Goal: Task Accomplishment & Management: Manage account settings

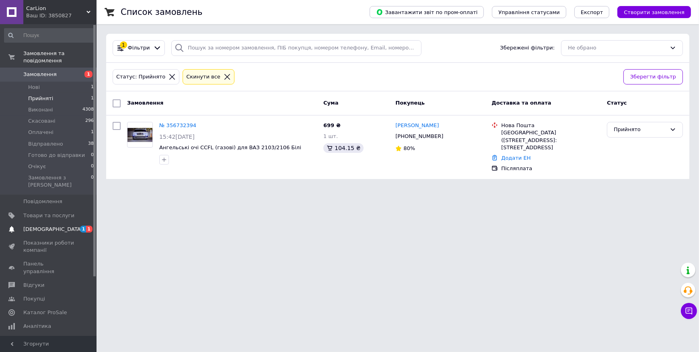
click at [37, 226] on span "[DEMOGRAPHIC_DATA]" at bounding box center [53, 229] width 60 height 7
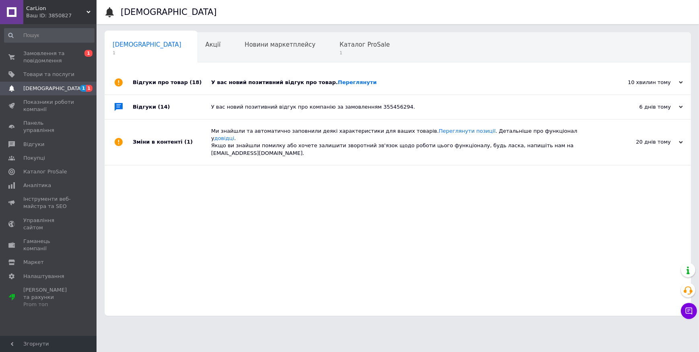
click at [226, 80] on div "У вас новий позитивний відгук про товар. [GEOGRAPHIC_DATA]" at bounding box center [407, 82] width 392 height 7
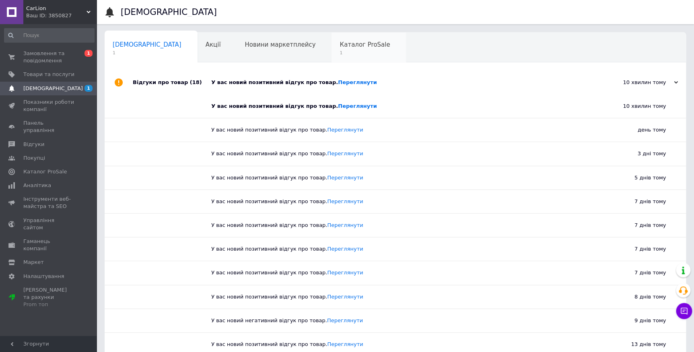
click at [340, 44] on span "Каталог ProSale" at bounding box center [365, 44] width 50 height 7
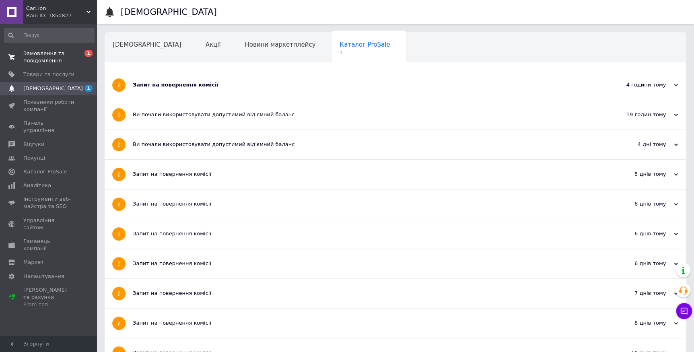
click at [39, 54] on span "Замовлення та повідомлення" at bounding box center [48, 57] width 51 height 14
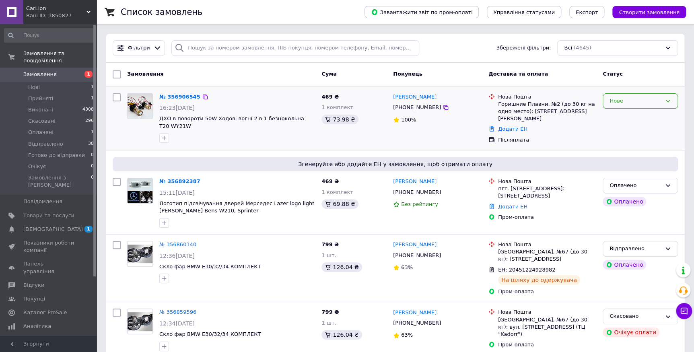
click at [650, 101] on div "Нове" at bounding box center [636, 101] width 52 height 8
click at [624, 118] on li "Прийнято" at bounding box center [640, 117] width 74 height 15
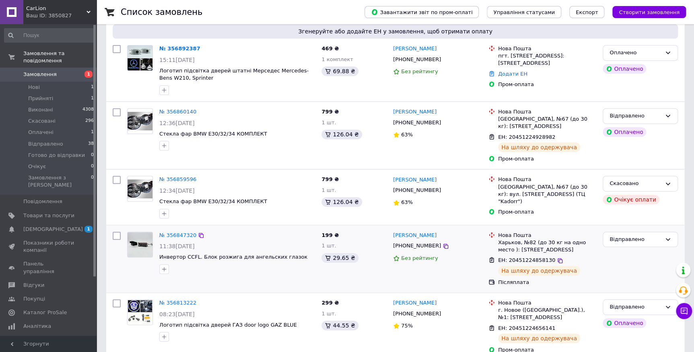
scroll to position [146, 0]
